Goal: Transaction & Acquisition: Purchase product/service

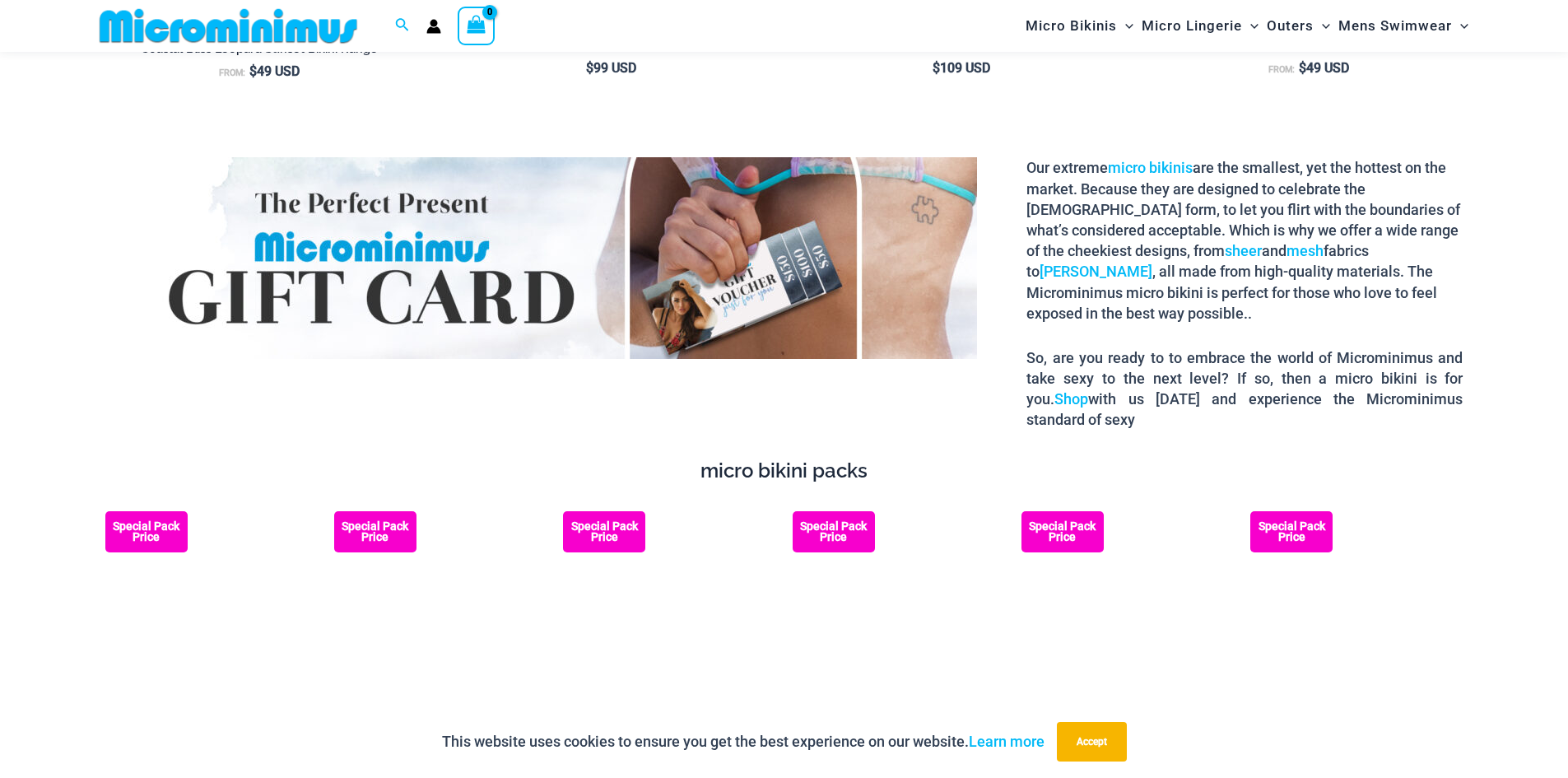
scroll to position [2950, 0]
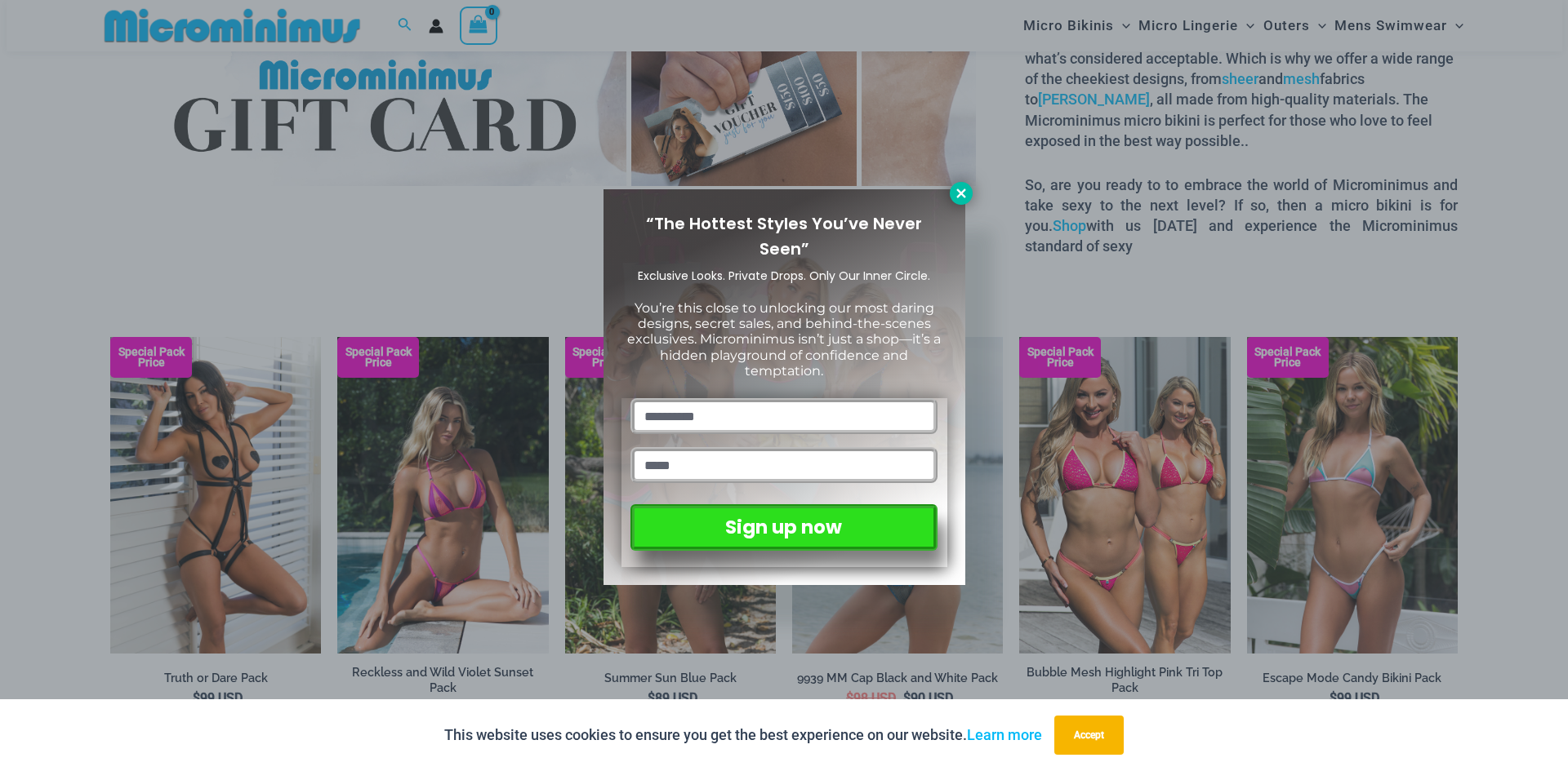
click at [961, 202] on button at bounding box center [961, 193] width 23 height 23
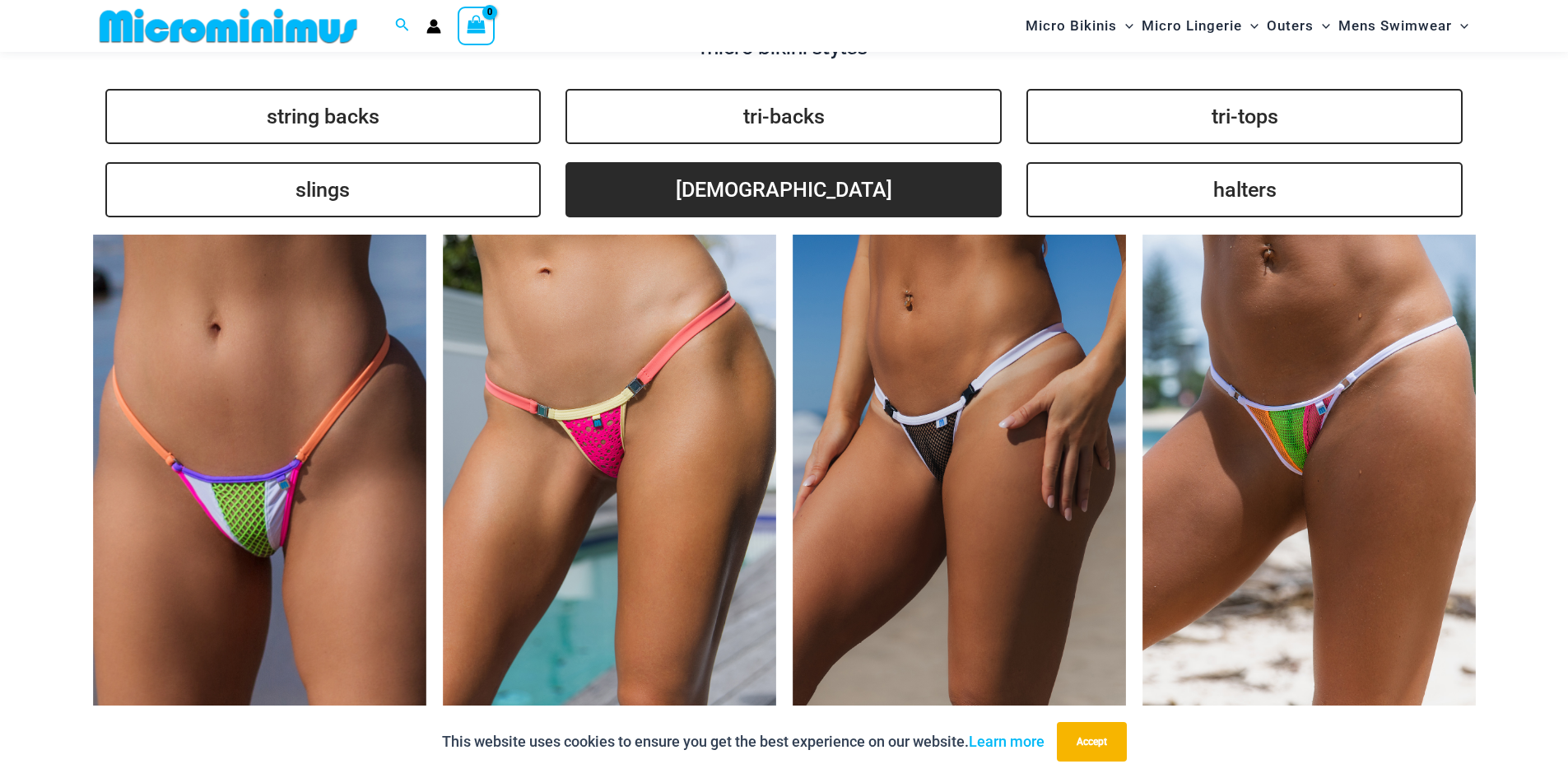
scroll to position [4104, 0]
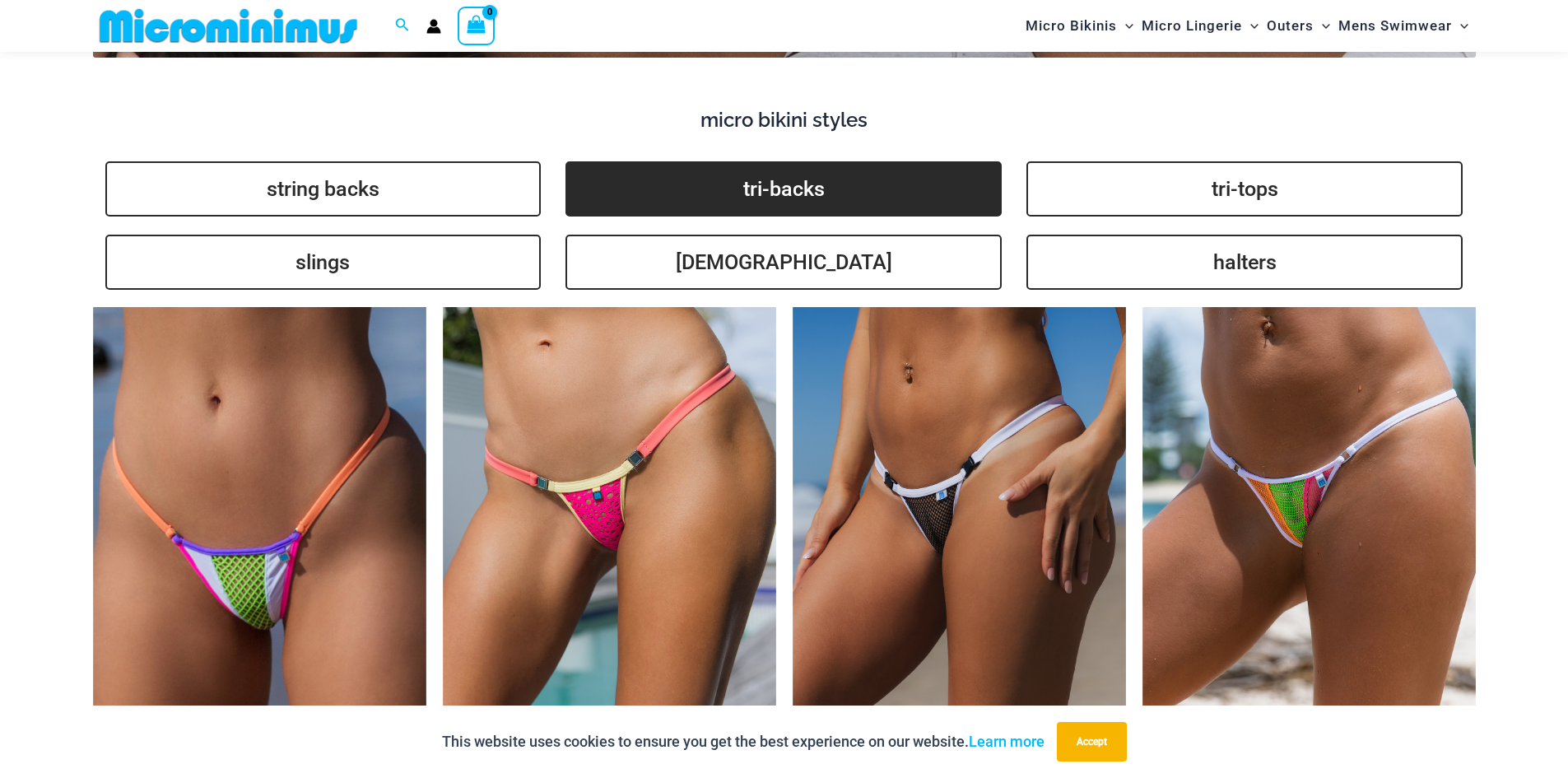
click at [860, 179] on link "tri-backs" at bounding box center [784, 189] width 436 height 56
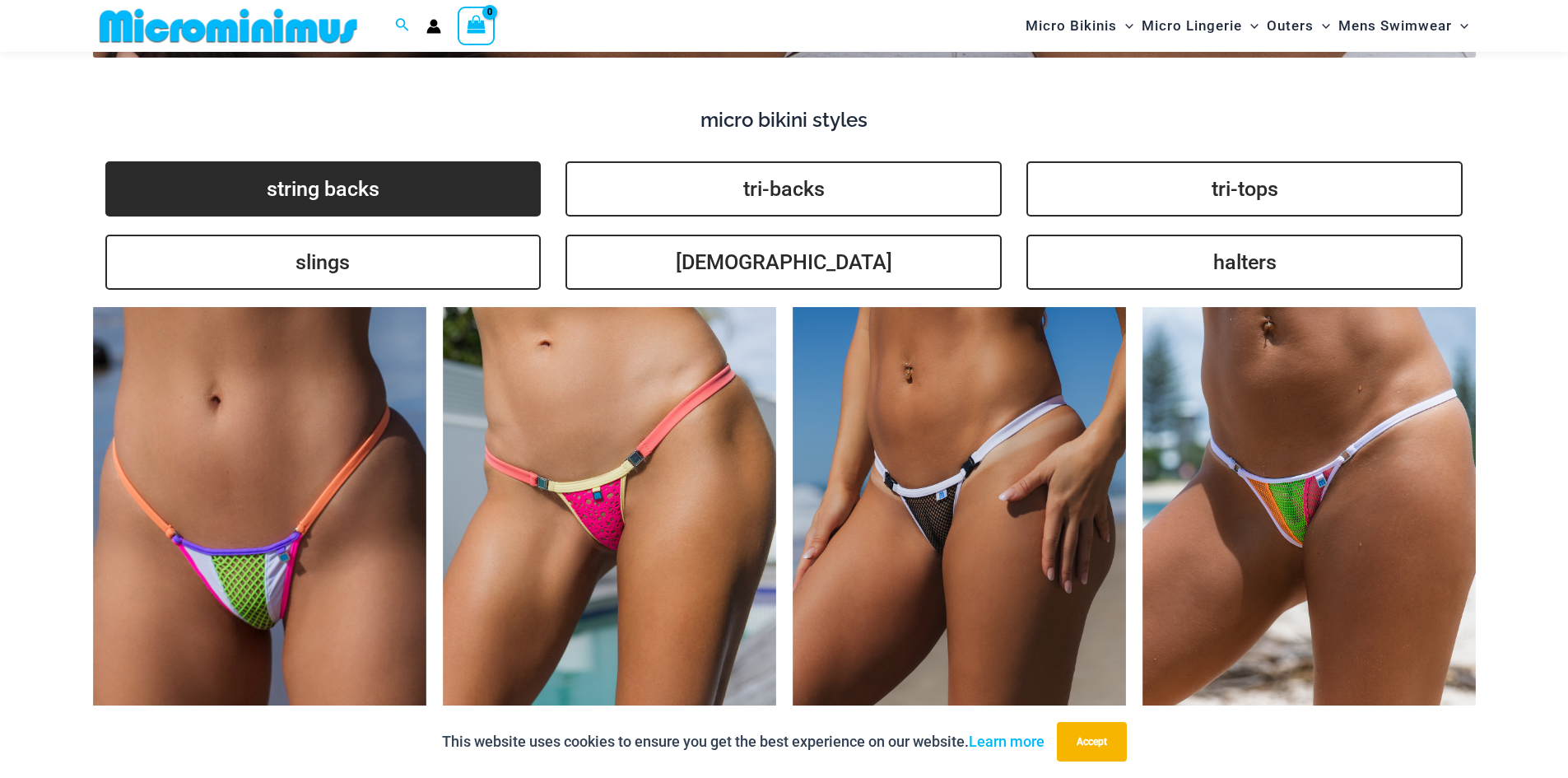
click at [389, 163] on link "string backs" at bounding box center [323, 189] width 436 height 56
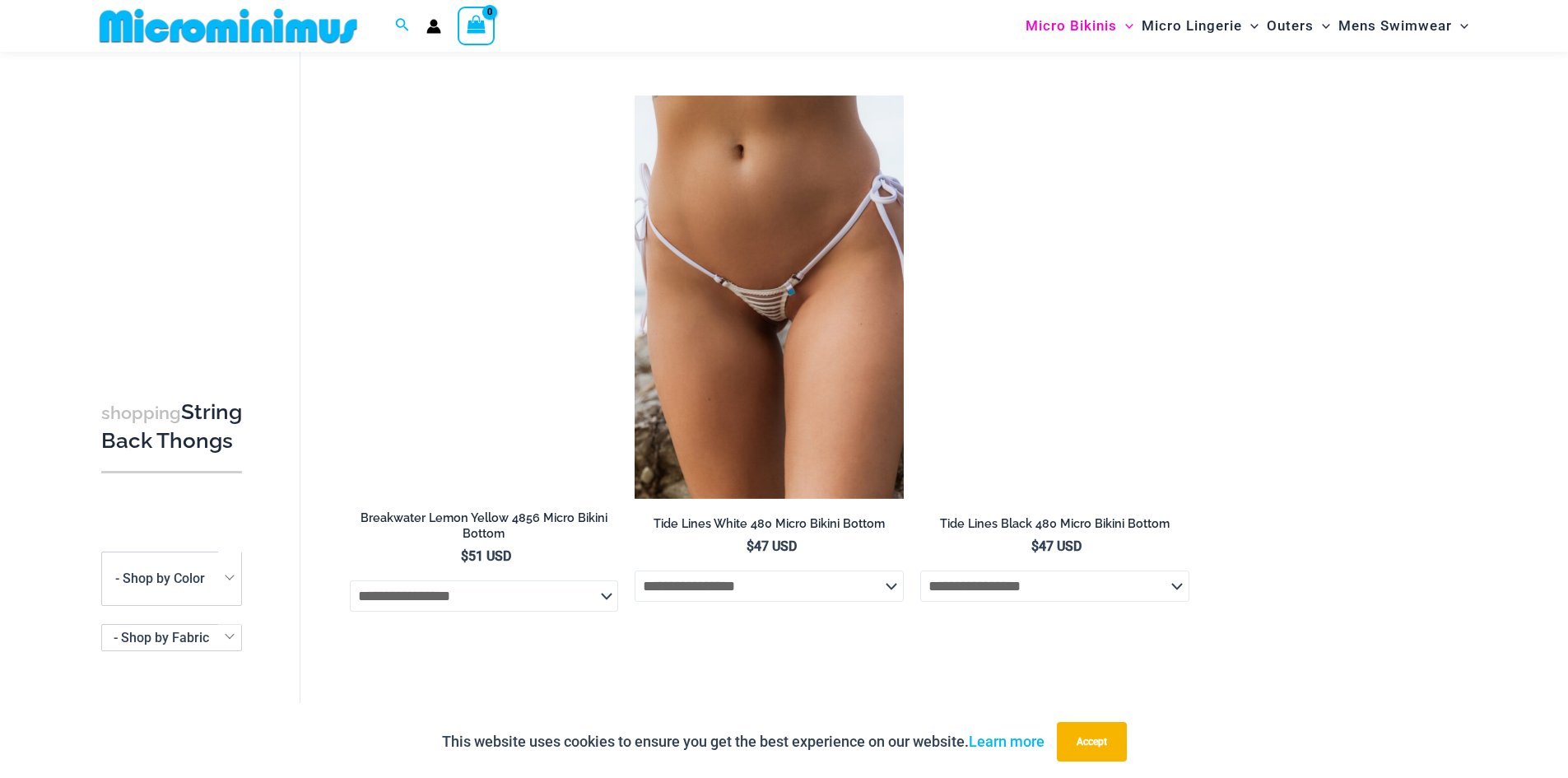
scroll to position [2373, 0]
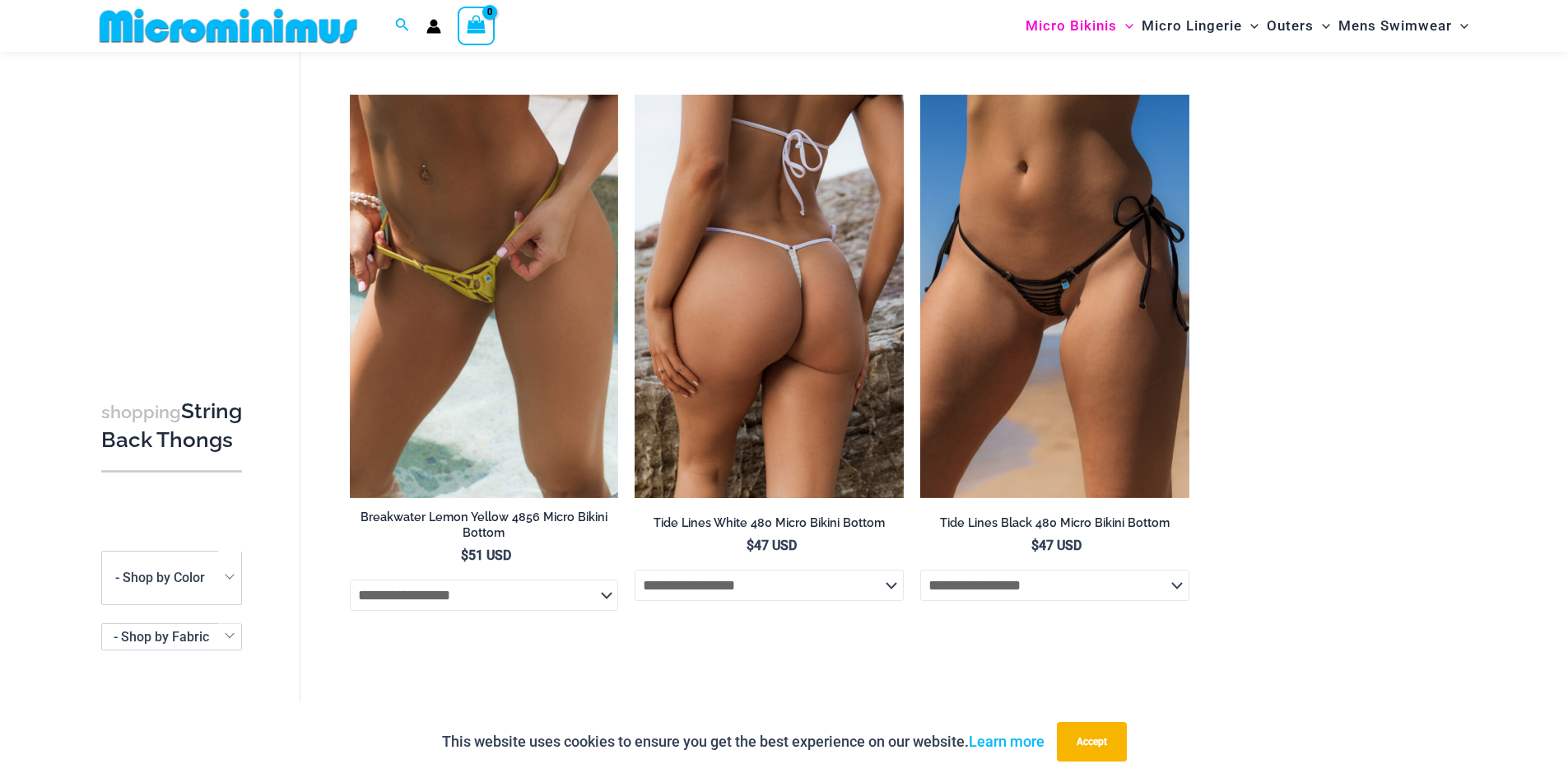
click at [813, 337] on img at bounding box center [770, 296] width 269 height 403
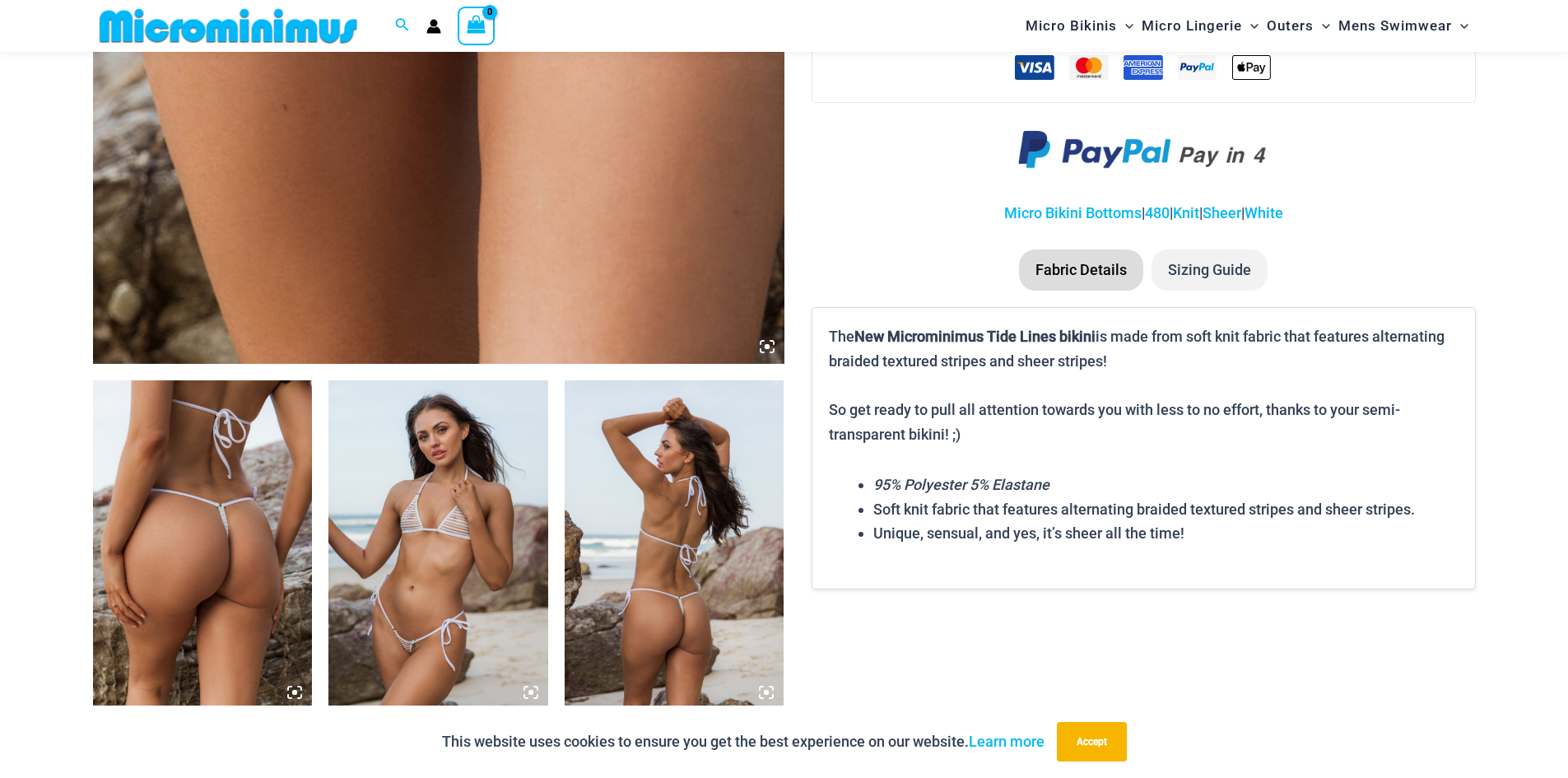
scroll to position [495, 0]
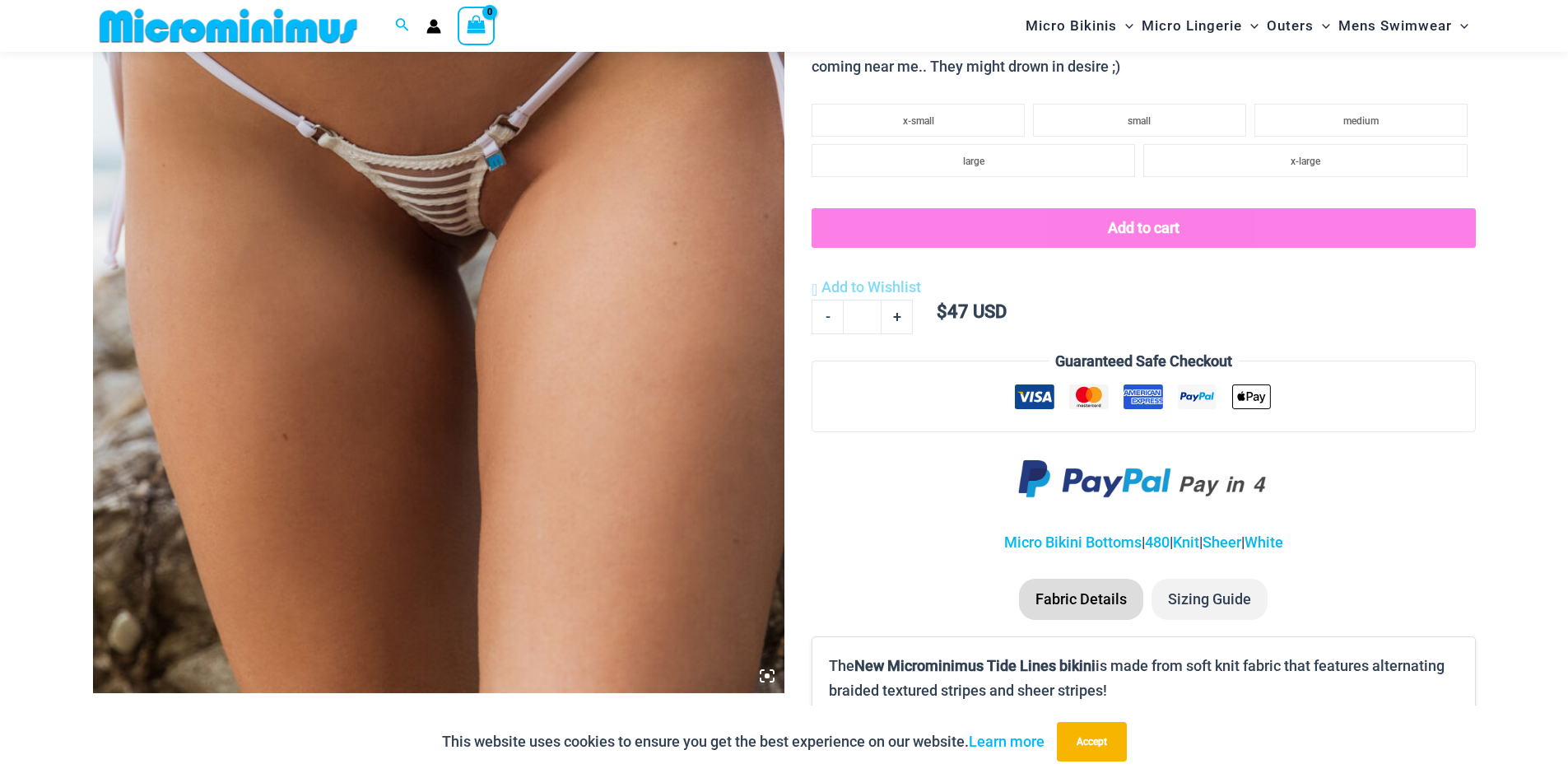
click at [537, 261] on img at bounding box center [439, 174] width 691 height 1038
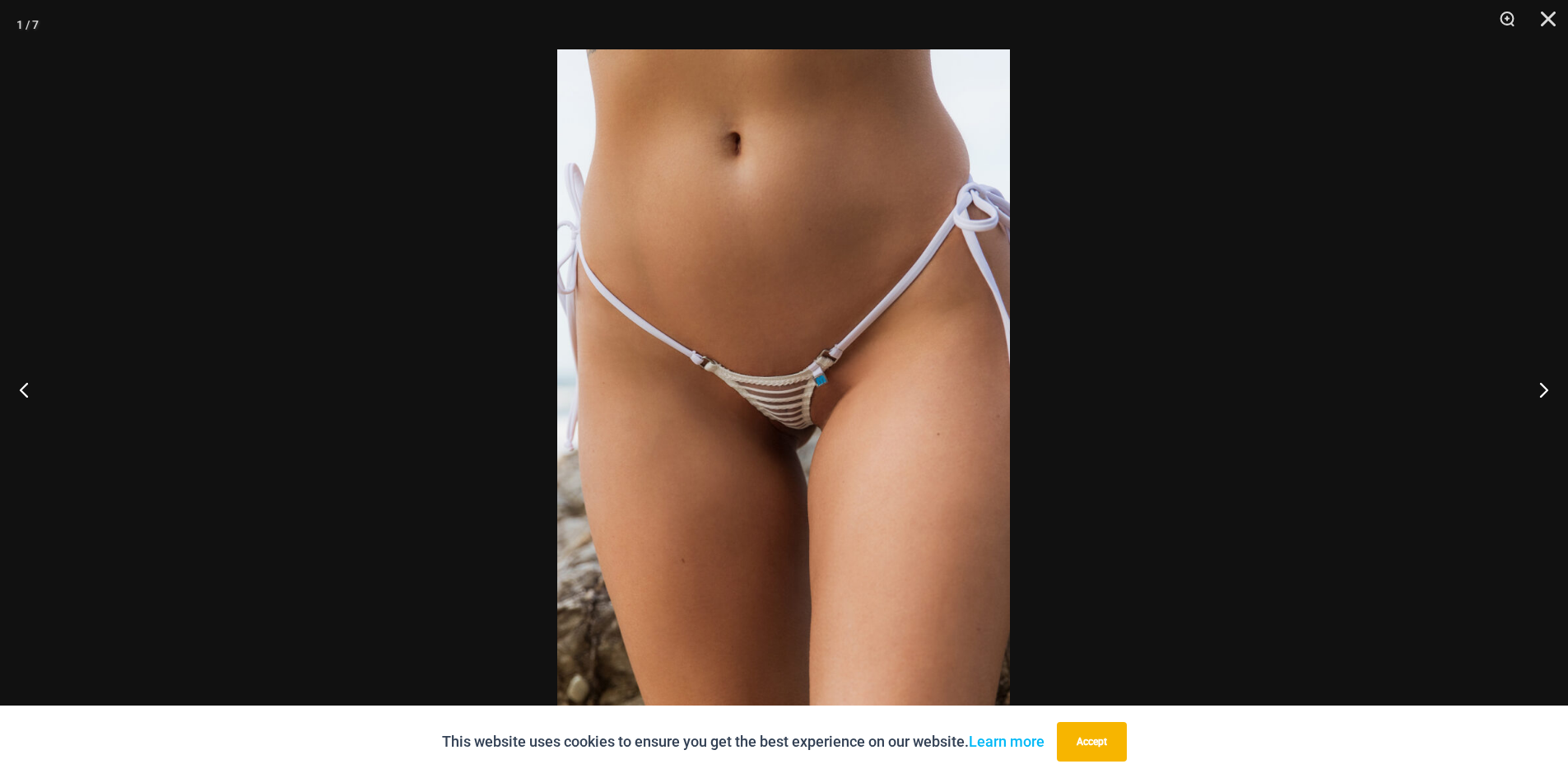
click at [808, 416] on img at bounding box center [784, 389] width 453 height 680
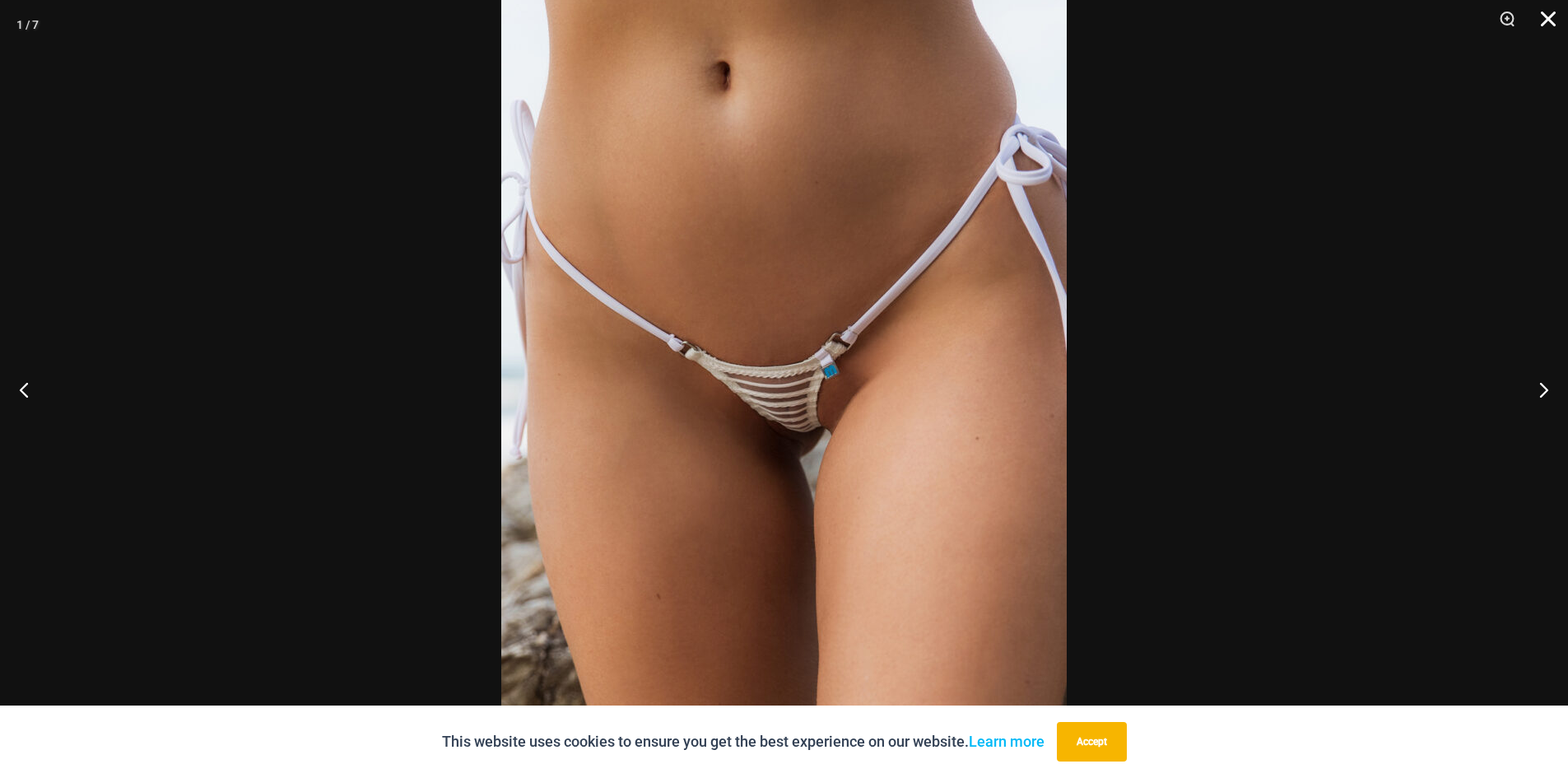
click at [1538, 13] on button "Close" at bounding box center [1543, 25] width 42 height 50
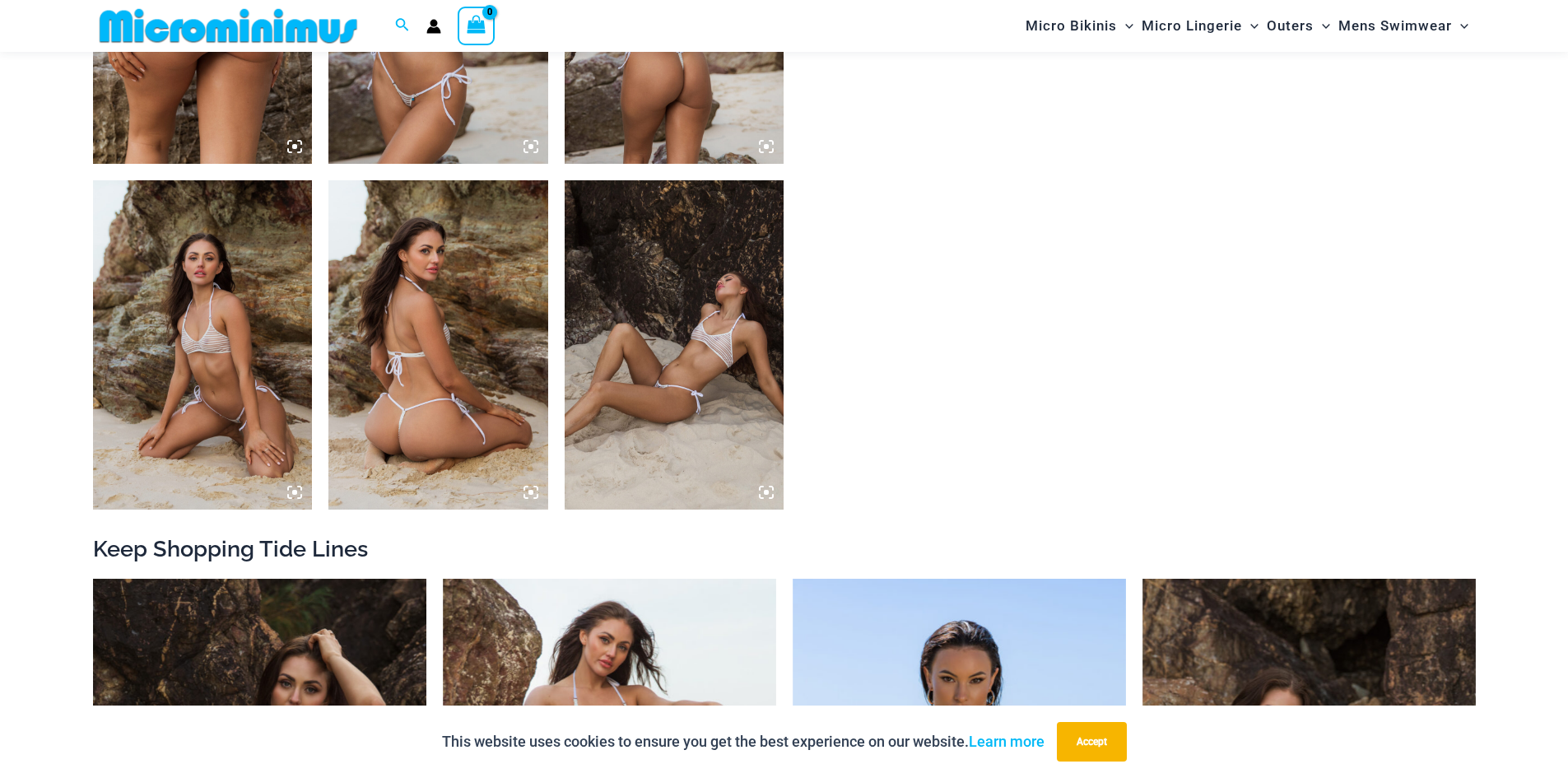
scroll to position [1070, 0]
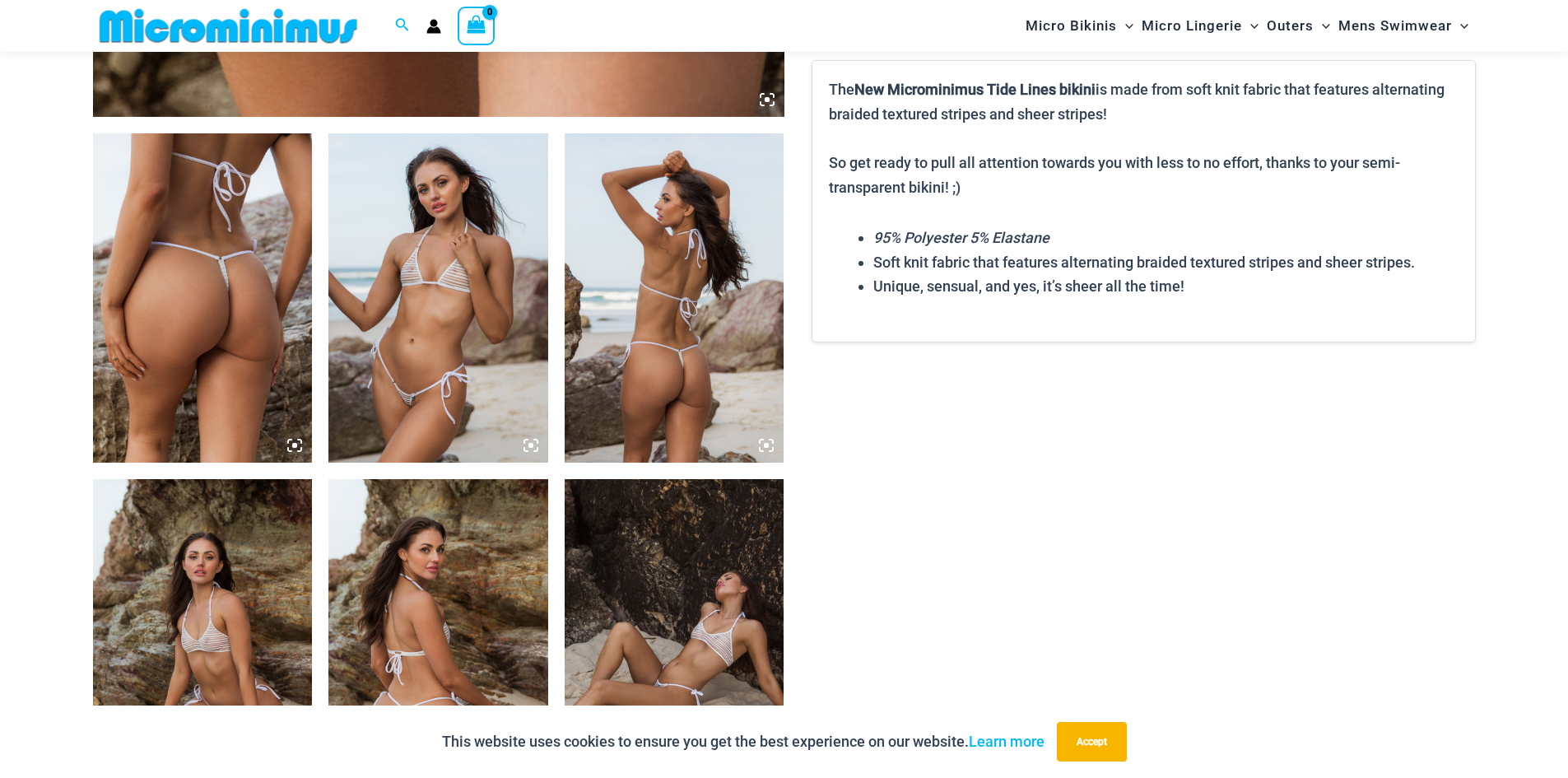
click at [212, 359] on img at bounding box center [203, 298] width 220 height 329
